Goal: Task Accomplishment & Management: Use online tool/utility

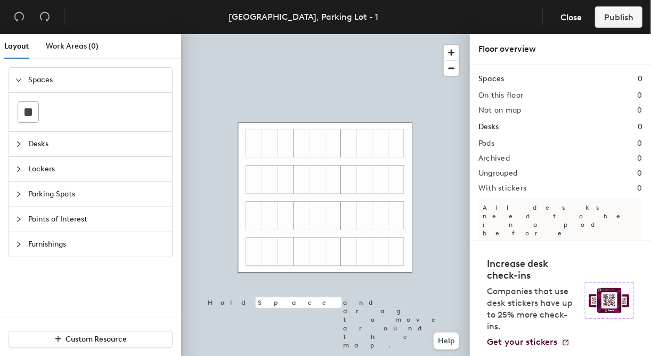
click at [20, 194] on icon "collapsed" at bounding box center [18, 194] width 6 height 6
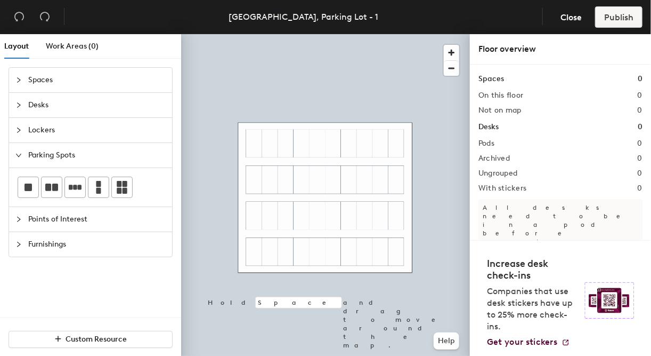
click at [20, 158] on div at bounding box center [21, 155] width 13 height 12
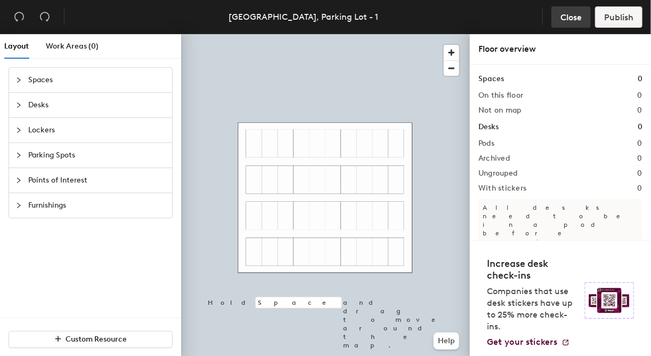
click at [573, 20] on span "Close" at bounding box center [571, 17] width 21 height 10
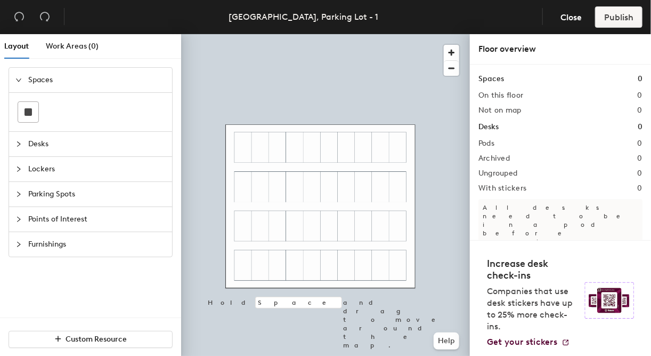
click at [18, 192] on icon "collapsed" at bounding box center [18, 193] width 3 height 5
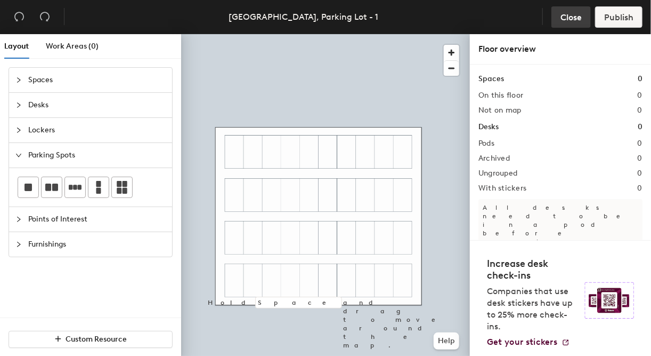
click at [574, 16] on span "Close" at bounding box center [571, 17] width 21 height 10
